Goal: Find specific fact: Find specific fact

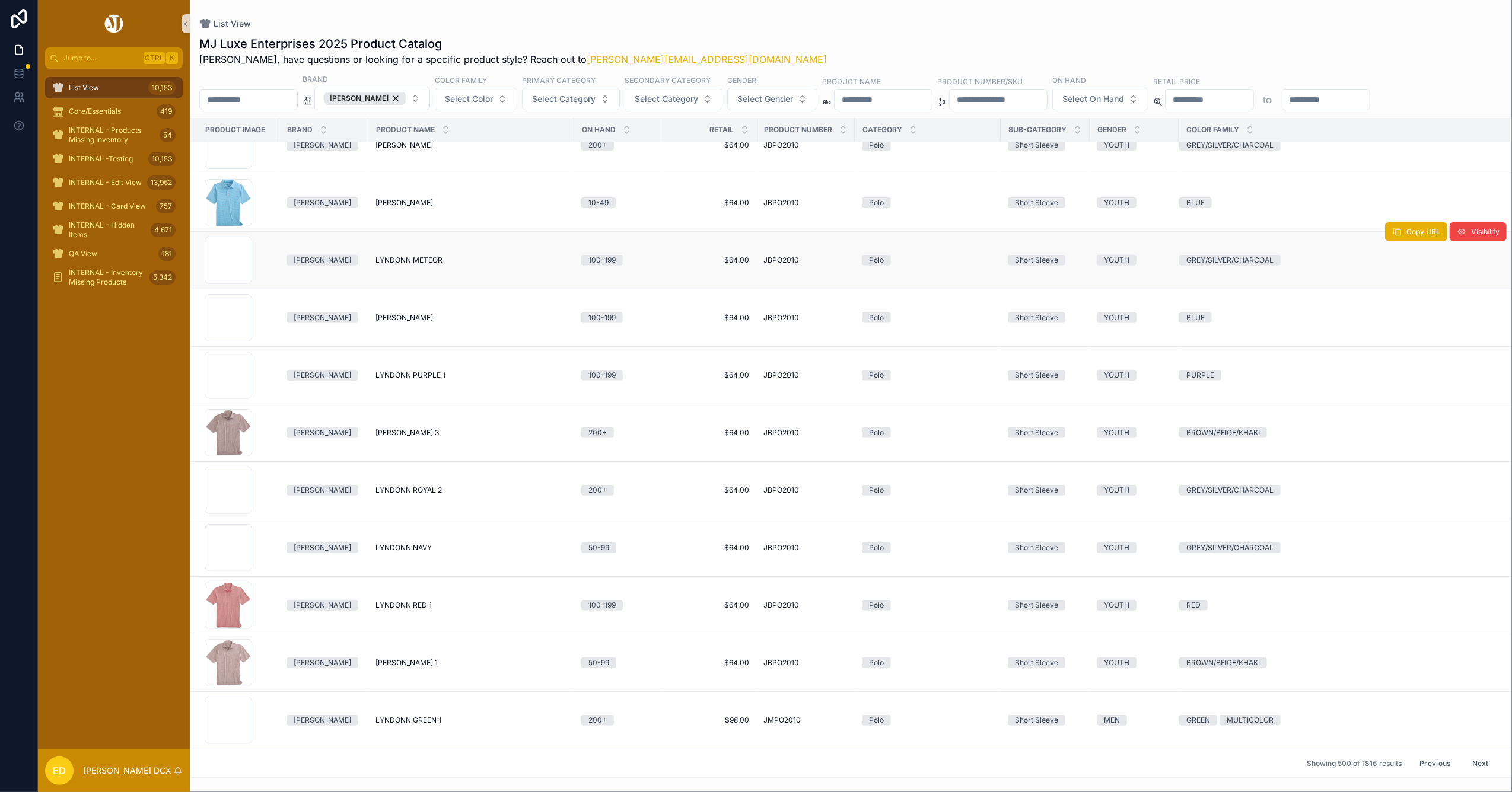
scroll to position [27680, 0]
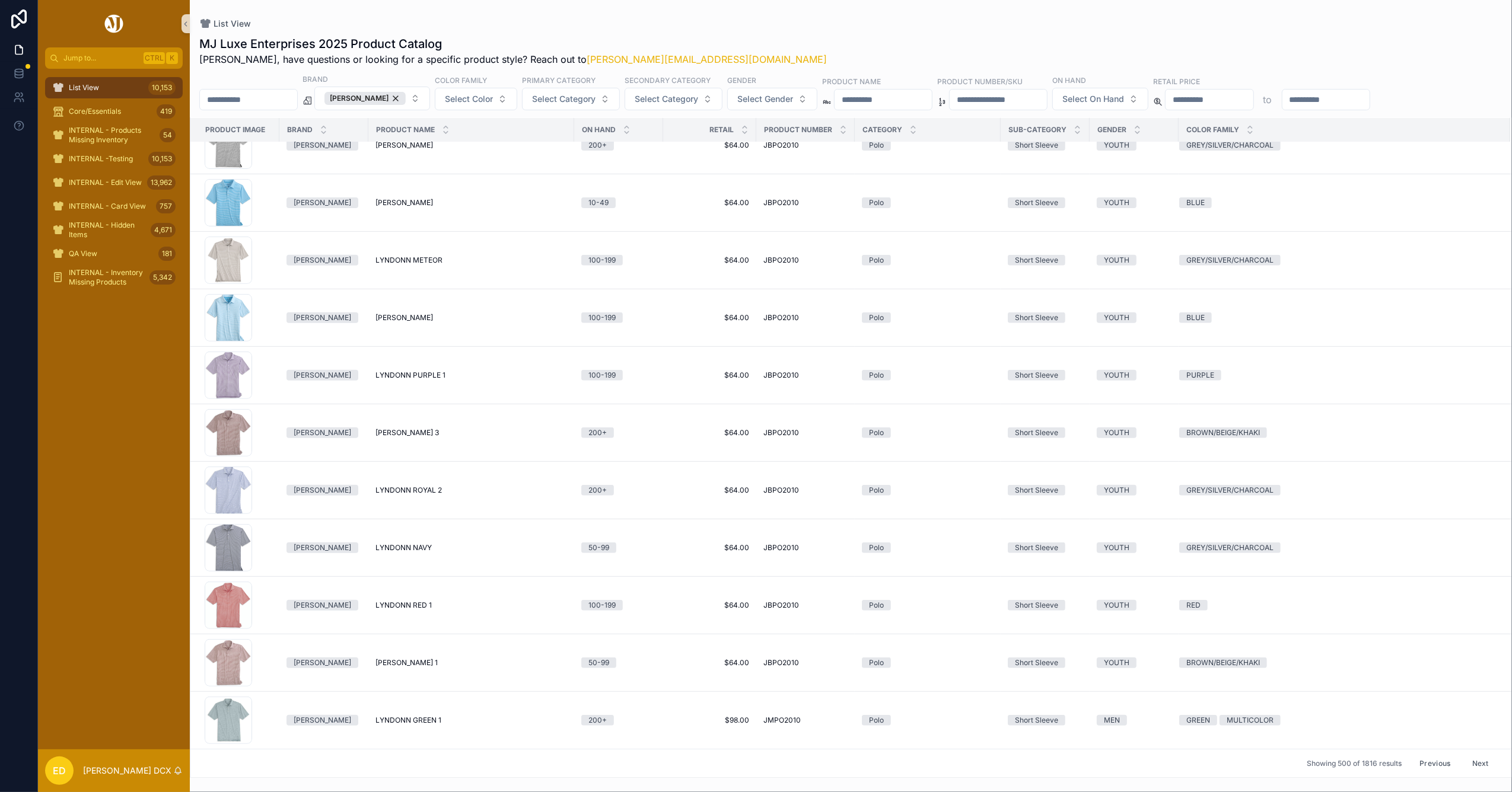
click at [1464, 760] on button "Next" at bounding box center [1480, 763] width 33 height 18
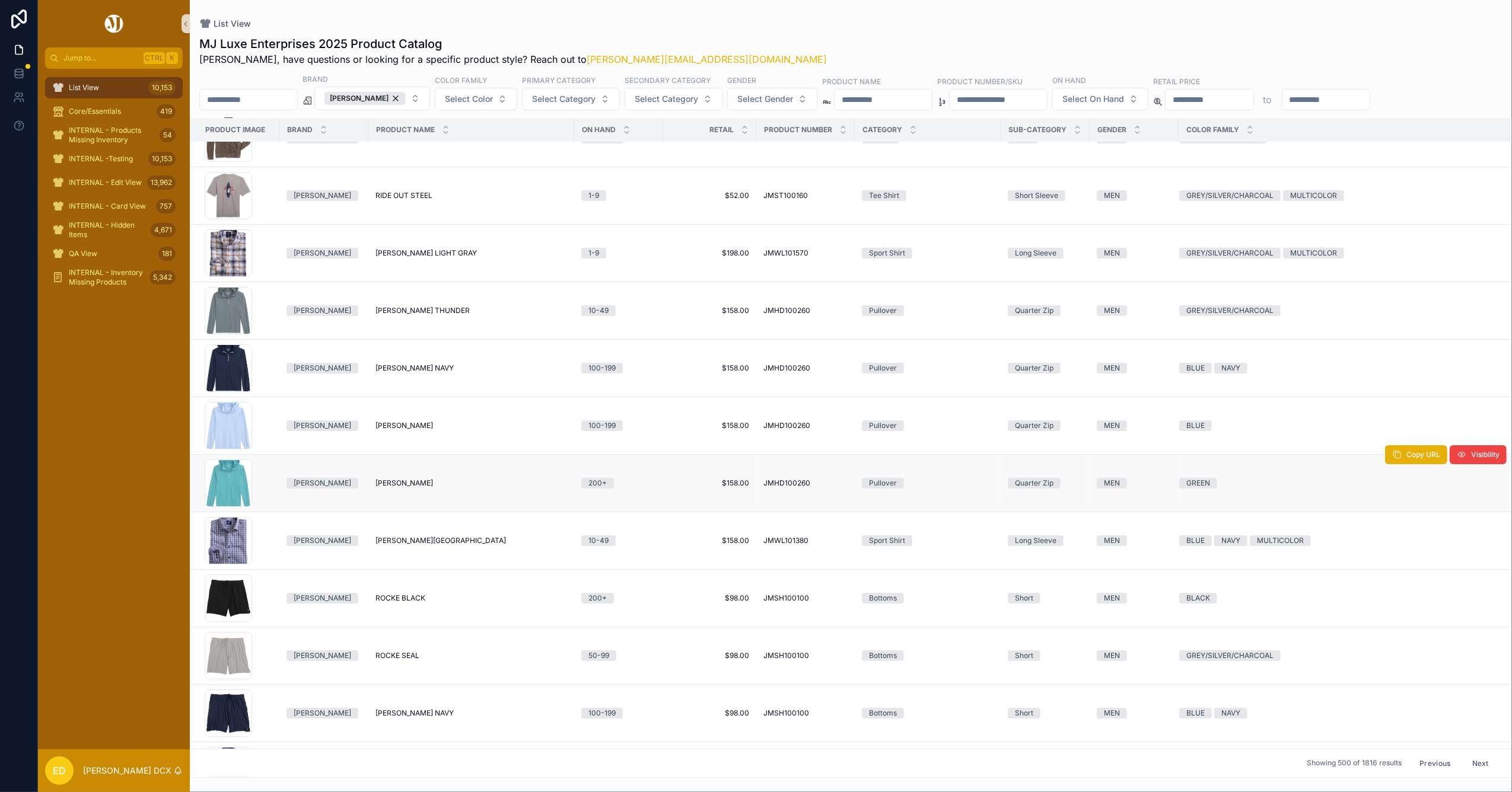
scroll to position [18051, 0]
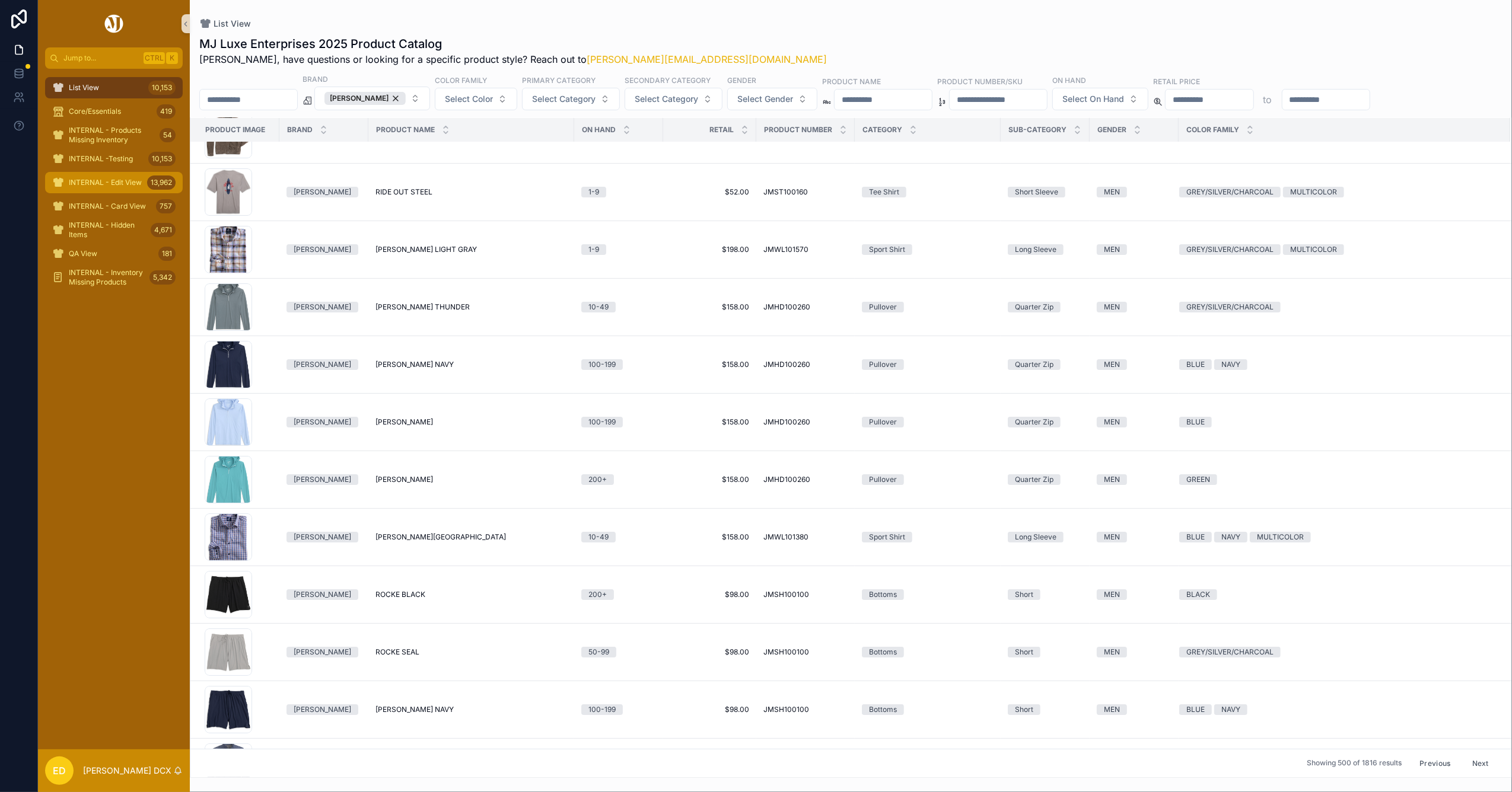
click at [89, 185] on span "INTERNAL - Edit View" at bounding box center [105, 182] width 73 height 10
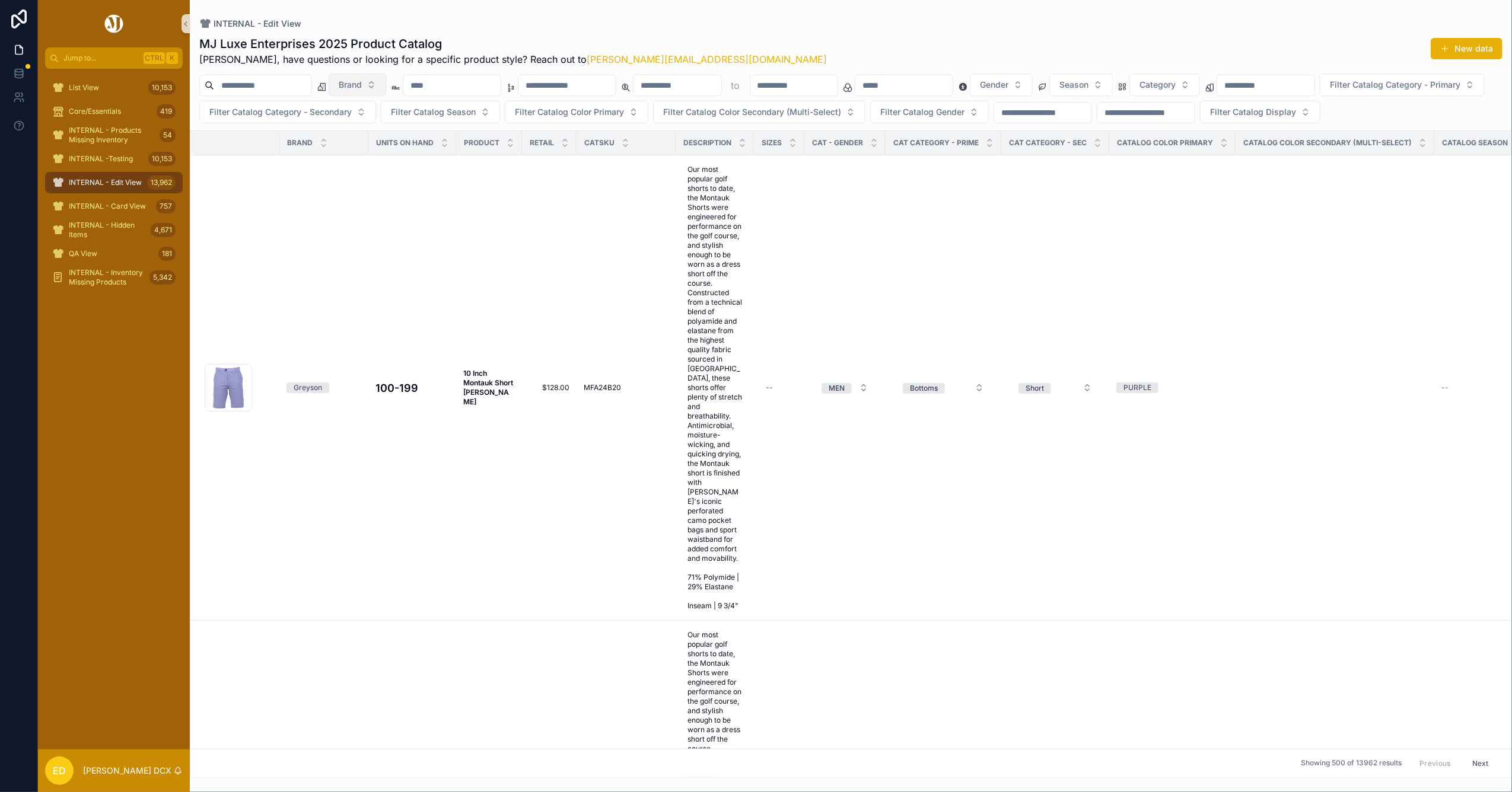
click at [386, 81] on button "Brand" at bounding box center [358, 85] width 58 height 23
click at [382, 230] on div "[PERSON_NAME]" at bounding box center [388, 228] width 143 height 19
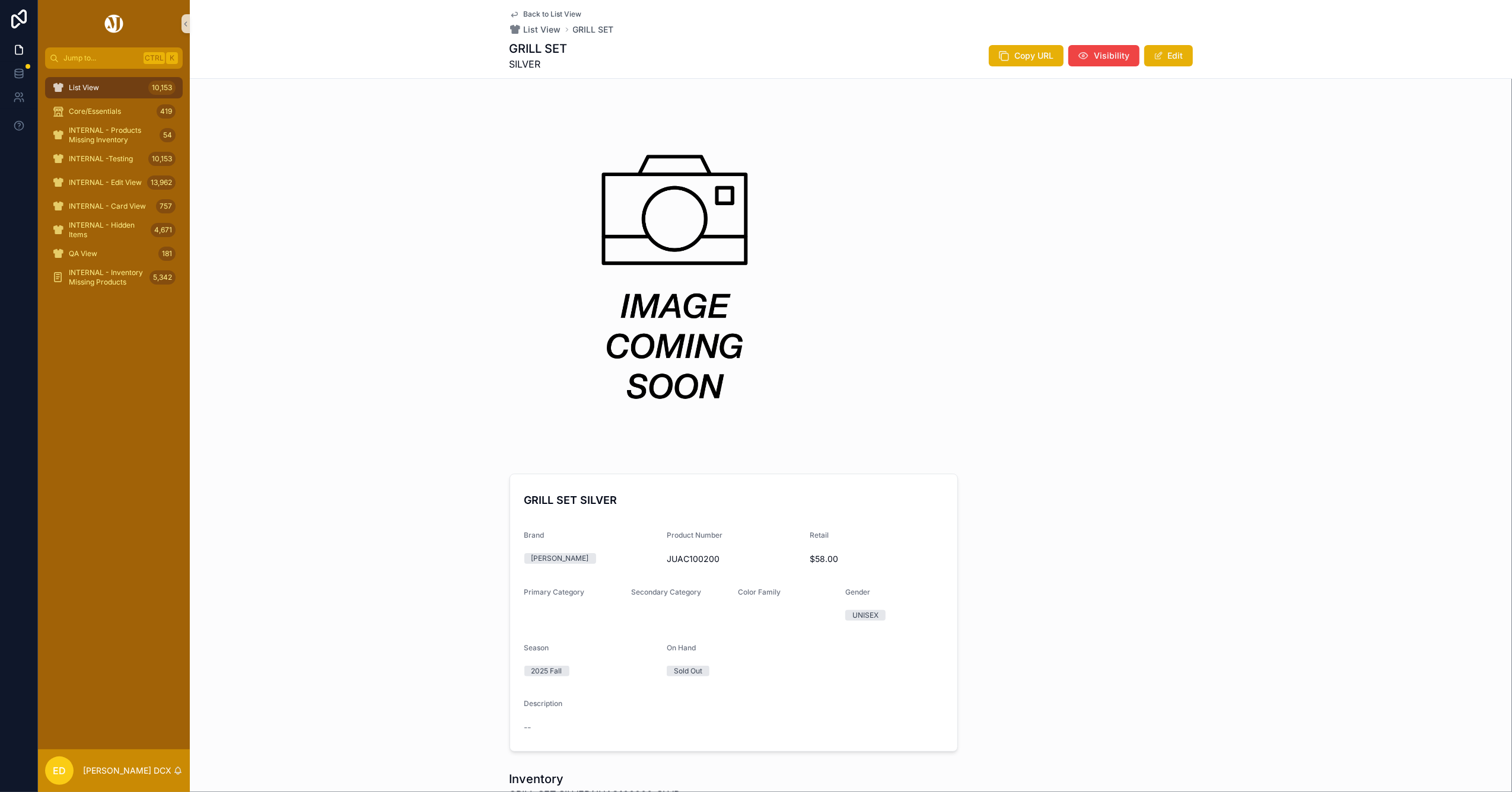
click at [684, 556] on span "JUAC100200" at bounding box center [733, 559] width 134 height 12
click at [684, 556] on span "JUAC100200" at bounding box center [733, 559] width 134 height 12
copy span "JUAC100200"
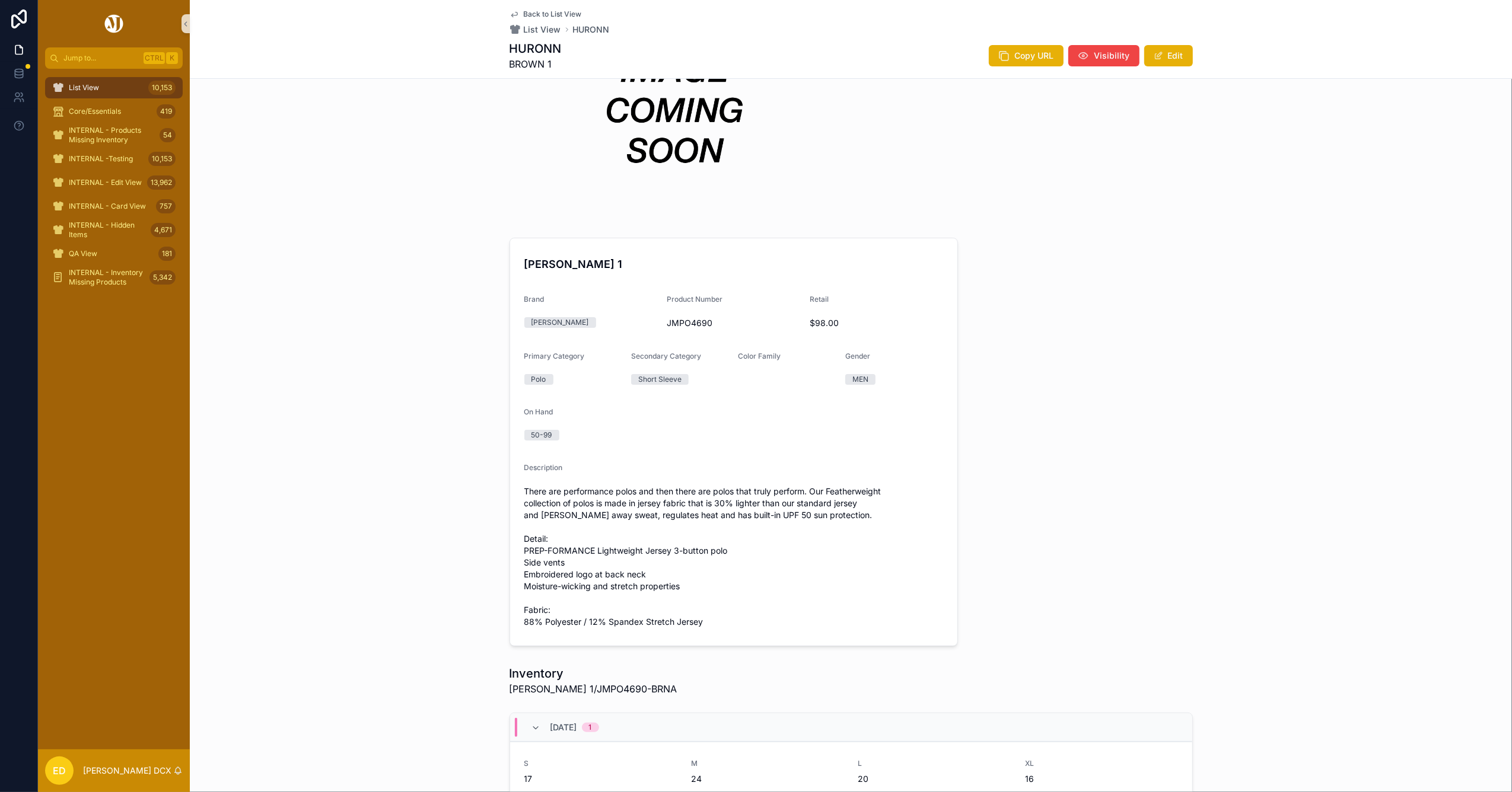
scroll to position [79, 0]
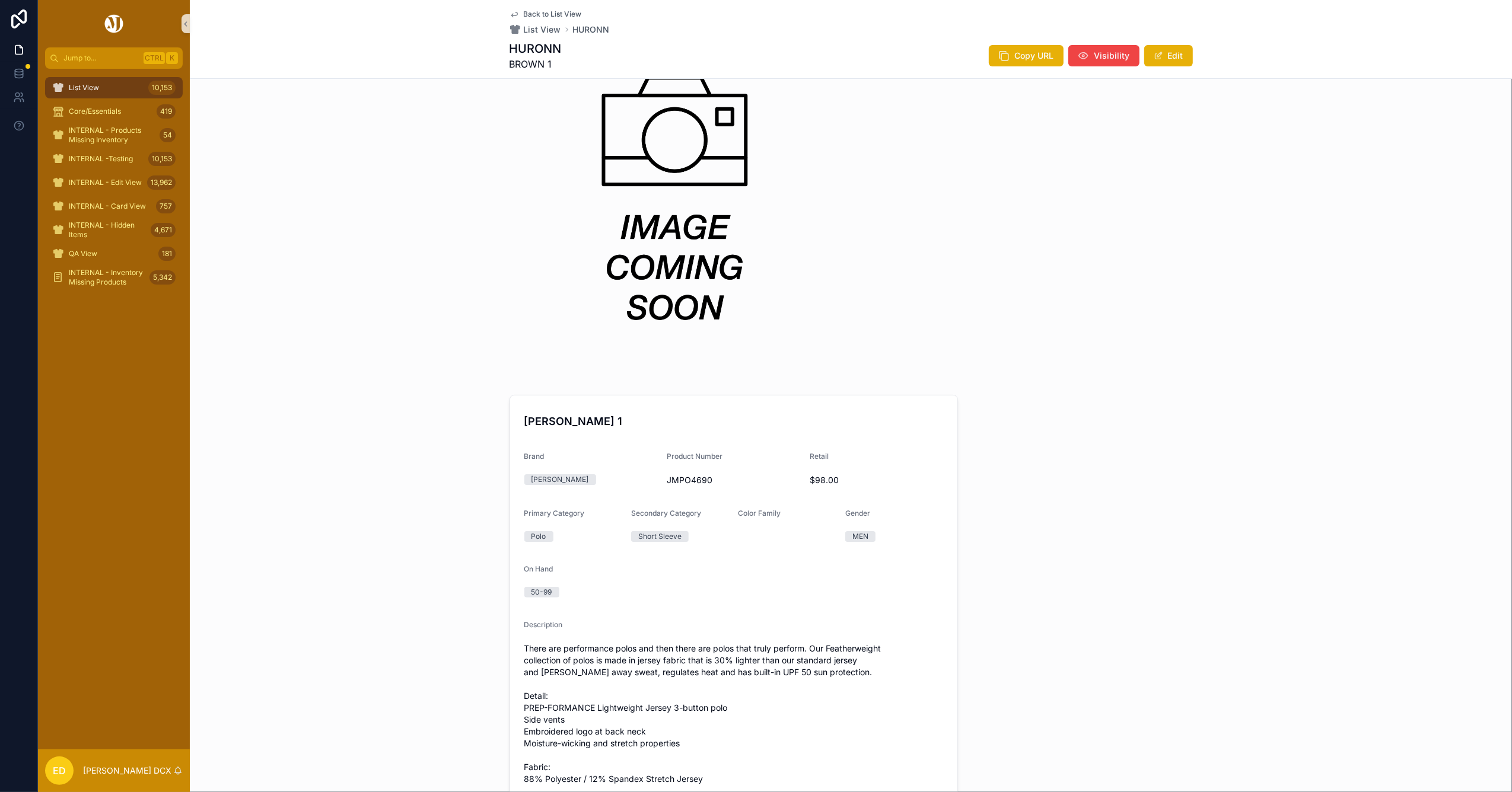
click at [684, 488] on div "JMPO4690" at bounding box center [733, 480] width 134 height 19
click at [687, 478] on span "JMPO4690" at bounding box center [733, 480] width 134 height 12
copy span "JMPO4690"
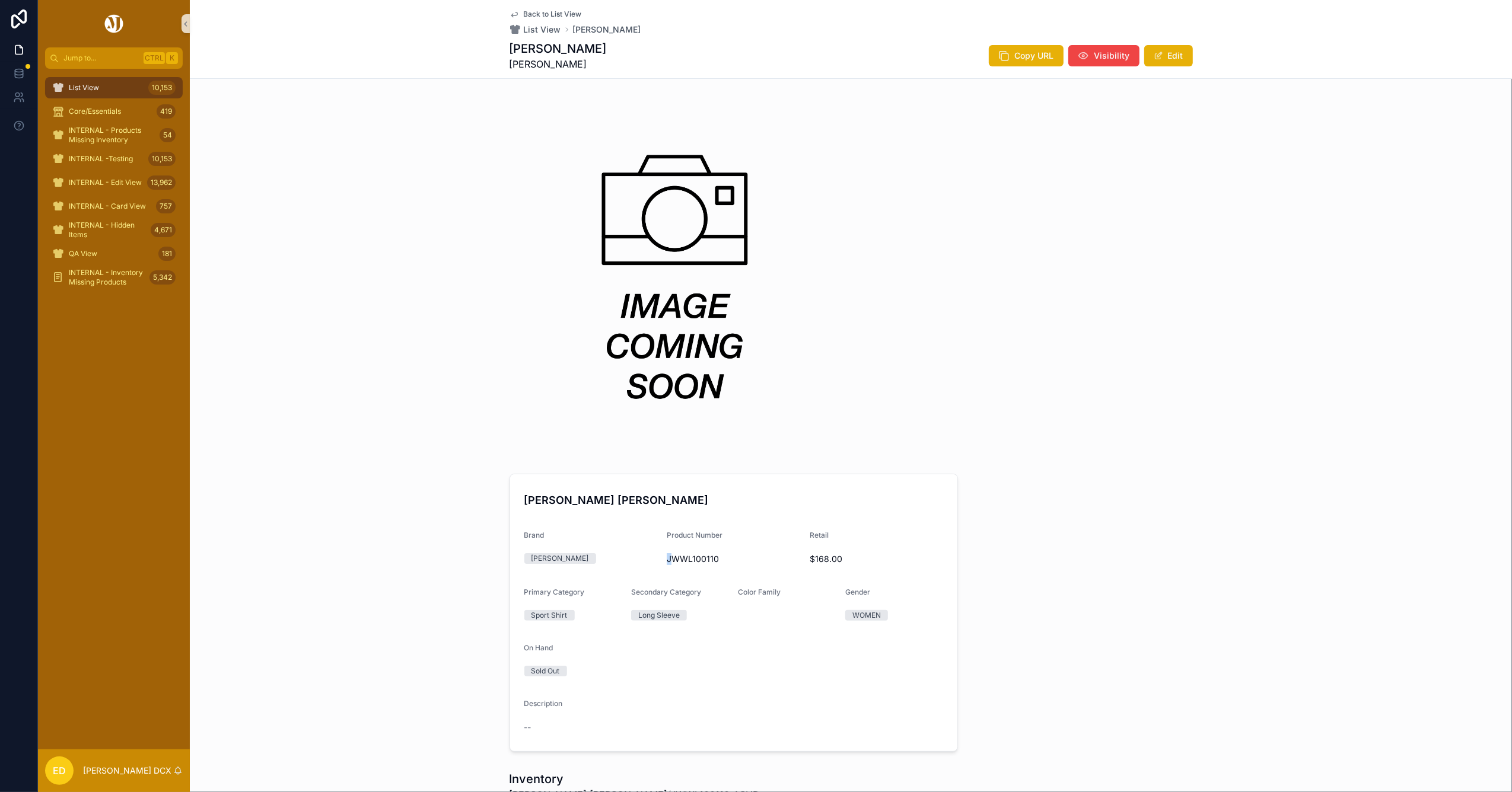
click at [667, 553] on div "JWWL100110" at bounding box center [733, 559] width 134 height 19
drag, startPoint x: 663, startPoint y: 553, endPoint x: 674, endPoint y: 554, distance: 11.0
click at [672, 554] on span "JWWL100110" at bounding box center [733, 559] width 134 height 12
click at [687, 555] on span "JWWL100110" at bounding box center [733, 559] width 134 height 12
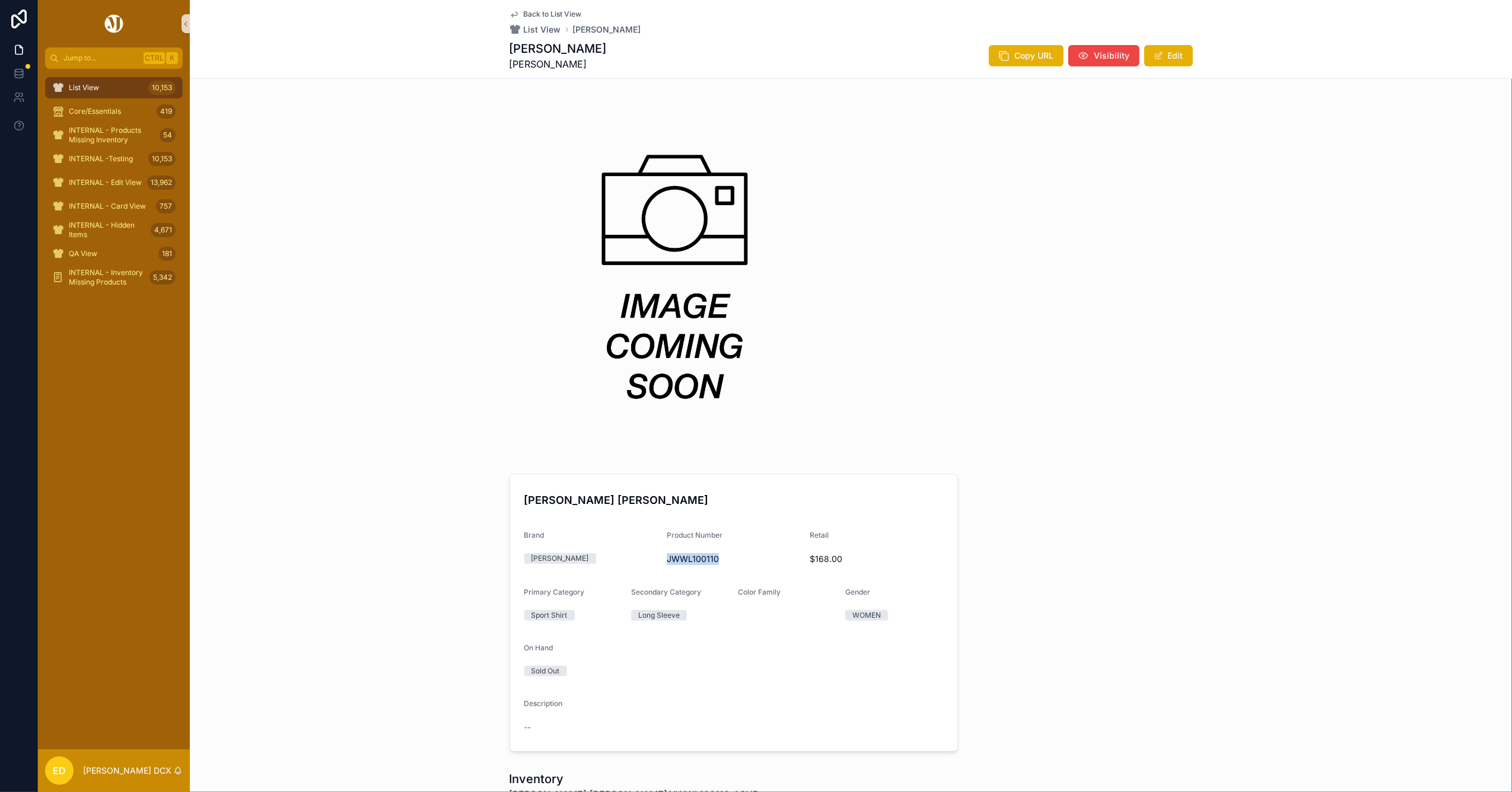
copy span "JWWL100110"
click at [672, 556] on span "JUAC100160" at bounding box center [733, 559] width 134 height 12
copy span "JUAC100160"
